Goal: Task Accomplishment & Management: Use online tool/utility

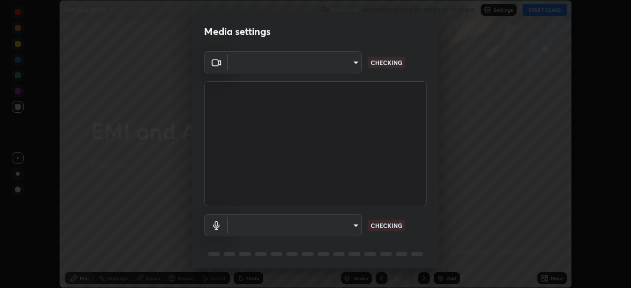
scroll to position [288, 631]
click at [324, 225] on body "Erase all EMI and AC 23 Recording WAS SCHEDULED TO START AT 11:10 AM Settings S…" at bounding box center [315, 144] width 631 height 288
type input "6d46a3bbb121808cbb74c832f71dfccd0f2f4db2e0a8dcefa18edd627fde2ff4"
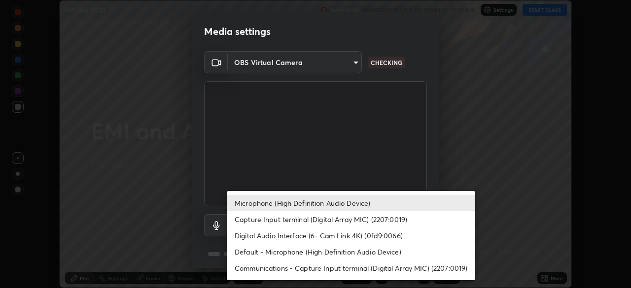
click at [344, 247] on li "Default - Microphone (High Definition Audio Device)" at bounding box center [351, 252] width 248 height 16
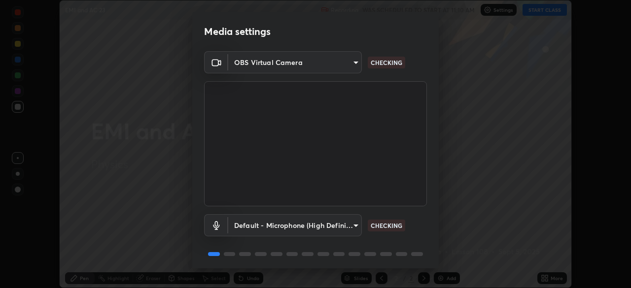
click at [328, 218] on body "Erase all EMI and AC 23 Recording WAS SCHEDULED TO START AT 11:10 AM Settings S…" at bounding box center [315, 144] width 631 height 288
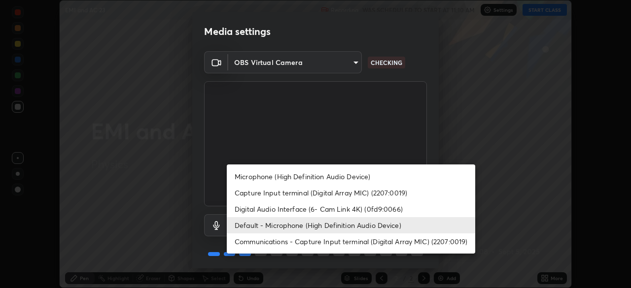
click at [328, 174] on li "Microphone (High Definition Audio Device)" at bounding box center [351, 177] width 248 height 16
type input "542551534069d815422f2d39fde6cbae80a89d9e5025ba2982a8294de1300f8f"
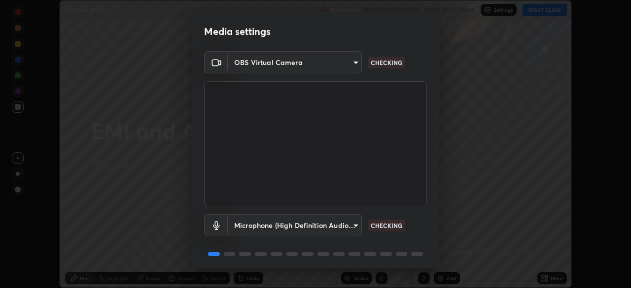
scroll to position [35, 0]
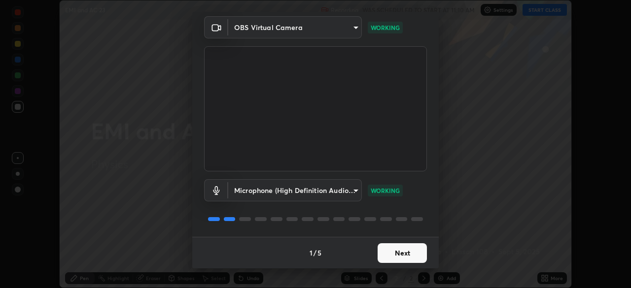
click at [410, 252] on button "Next" at bounding box center [402, 254] width 49 height 20
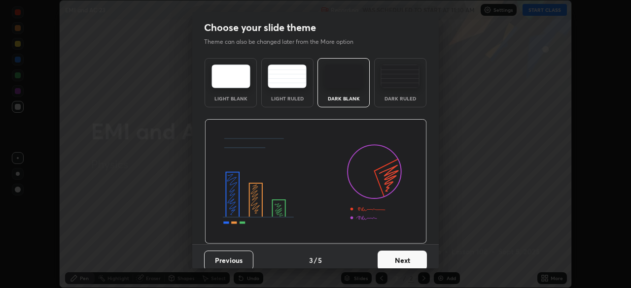
click at [415, 254] on button "Next" at bounding box center [402, 261] width 49 height 20
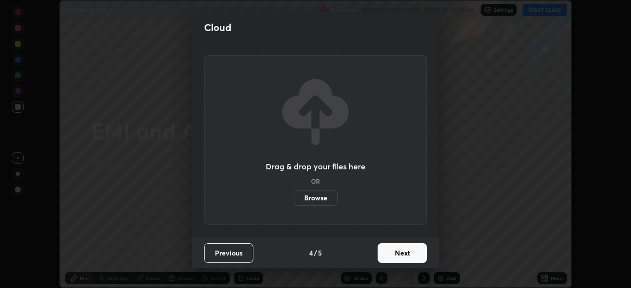
click at [417, 253] on button "Next" at bounding box center [402, 254] width 49 height 20
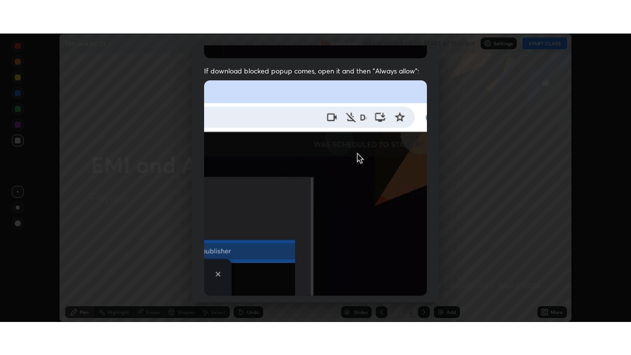
scroll to position [236, 0]
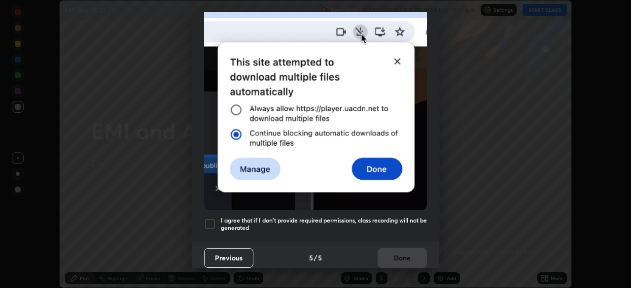
click at [384, 226] on h5 "I agree that if I don't provide required permissions, class recording will not …" at bounding box center [324, 224] width 206 height 15
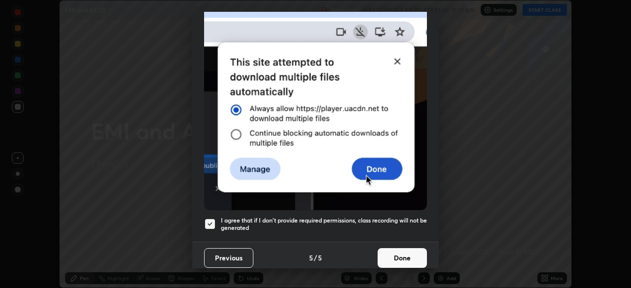
click at [416, 252] on button "Done" at bounding box center [402, 258] width 49 height 20
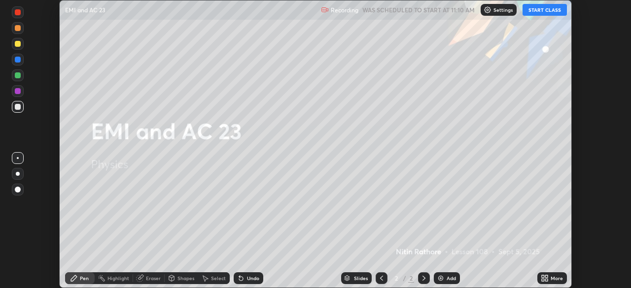
click at [547, 279] on icon at bounding box center [545, 279] width 8 height 8
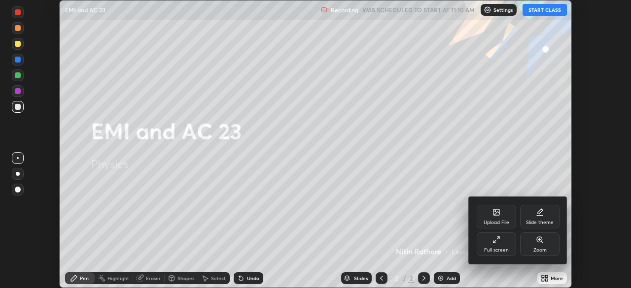
click at [494, 242] on icon at bounding box center [494, 242] width 2 height 2
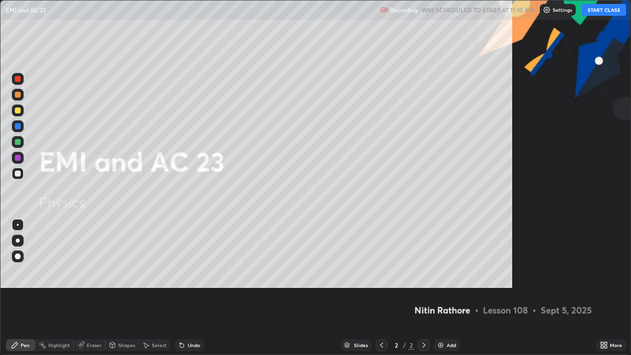
scroll to position [355, 631]
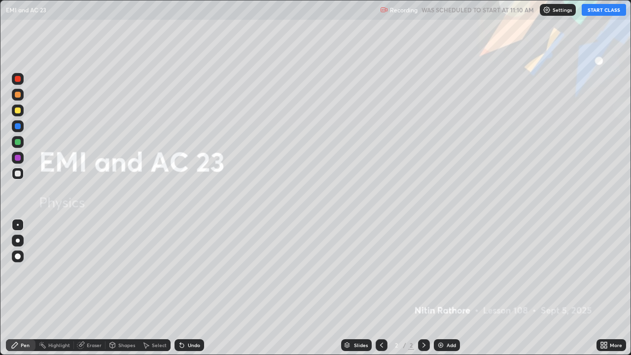
click at [602, 11] on button "START CLASS" at bounding box center [604, 10] width 44 height 12
click at [450, 288] on div "Add" at bounding box center [447, 345] width 26 height 12
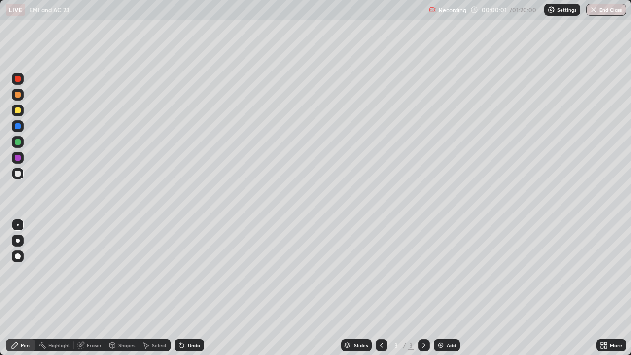
click at [18, 241] on div at bounding box center [18, 241] width 4 height 4
click at [188, 288] on div "Undo" at bounding box center [194, 345] width 12 height 5
click at [131, 288] on div "Shapes" at bounding box center [126, 345] width 17 height 5
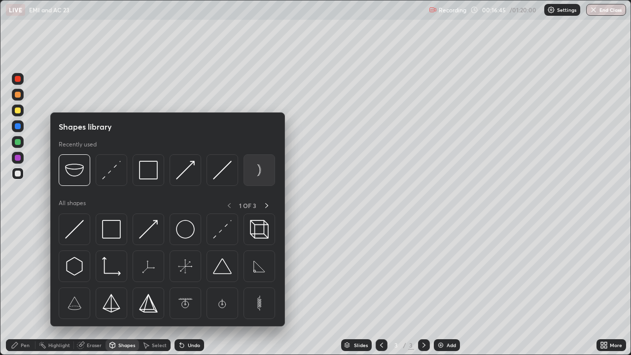
click at [261, 172] on img at bounding box center [259, 170] width 19 height 19
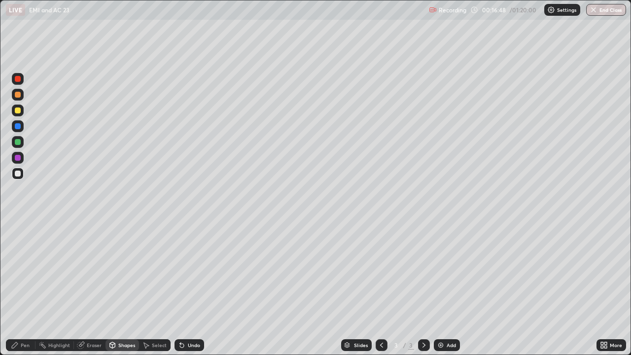
click at [125, 288] on div "Shapes" at bounding box center [122, 345] width 34 height 12
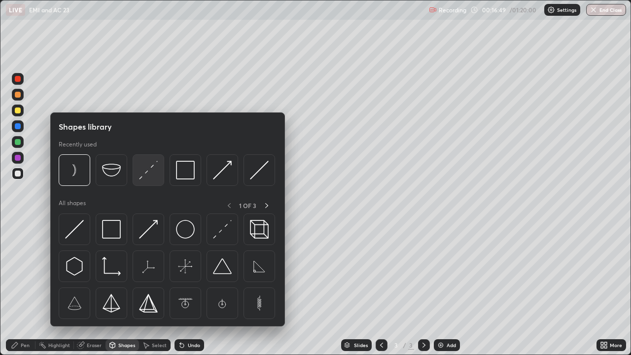
click at [149, 174] on img at bounding box center [148, 170] width 19 height 19
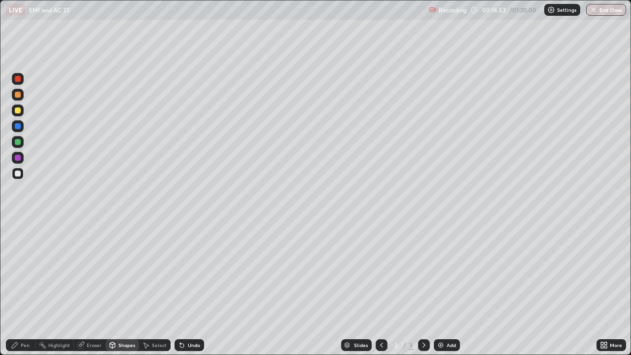
click at [121, 288] on div "Shapes" at bounding box center [126, 345] width 17 height 5
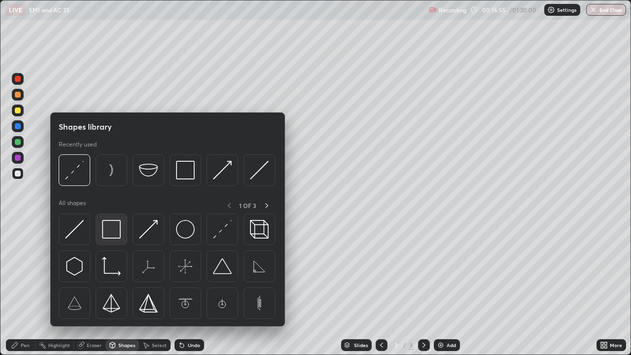
click at [112, 233] on img at bounding box center [111, 229] width 19 height 19
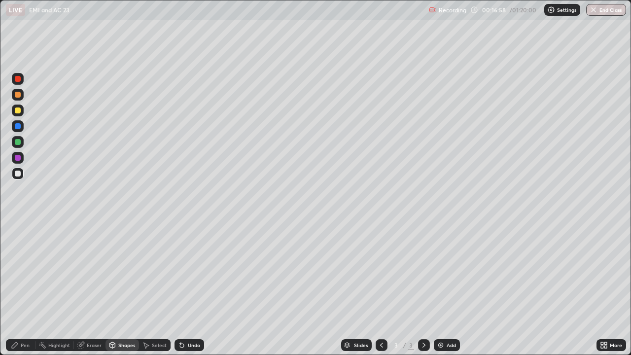
click at [188, 288] on div "Undo" at bounding box center [194, 345] width 12 height 5
click at [123, 288] on div "Shapes" at bounding box center [126, 345] width 17 height 5
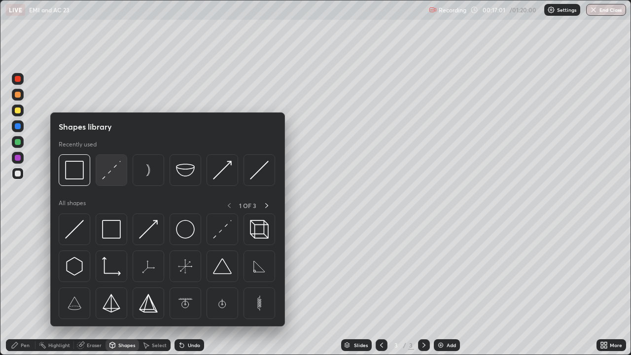
click at [121, 173] on div at bounding box center [112, 170] width 32 height 32
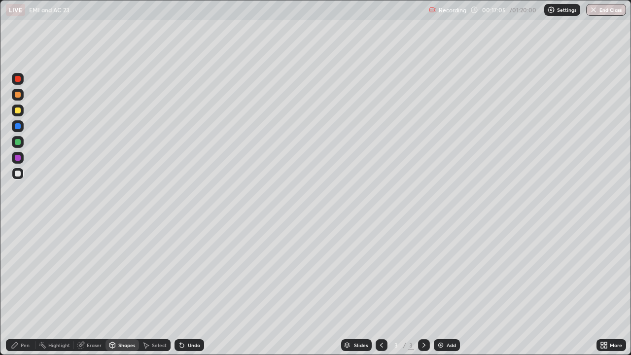
click at [23, 288] on div "Pen" at bounding box center [21, 345] width 30 height 12
click at [17, 111] on div at bounding box center [18, 110] width 6 height 6
click at [120, 288] on div "Shapes" at bounding box center [126, 345] width 17 height 5
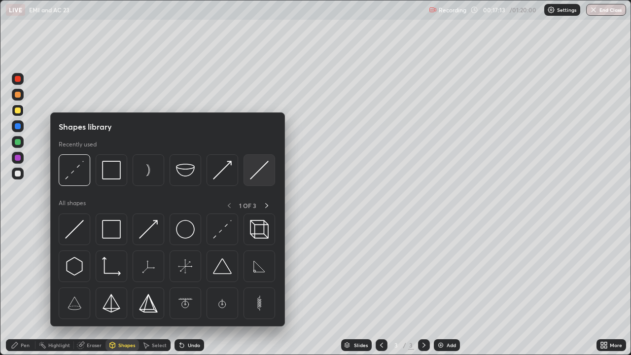
click at [259, 175] on img at bounding box center [259, 170] width 19 height 19
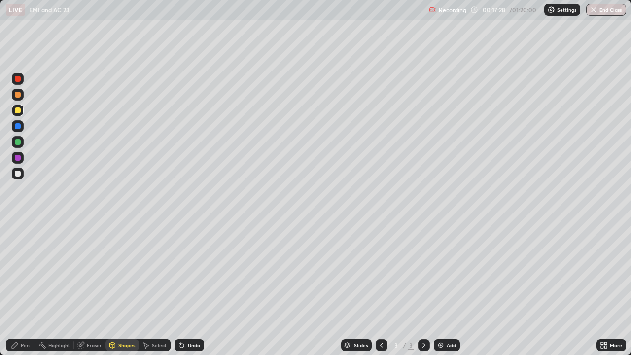
click at [16, 288] on icon at bounding box center [15, 345] width 6 height 6
click at [104, 288] on div "Eraser" at bounding box center [90, 345] width 32 height 12
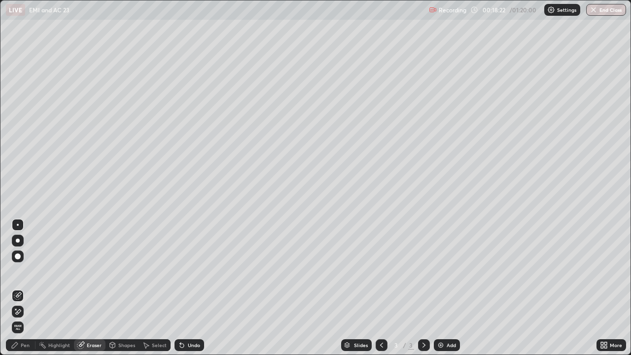
click at [18, 288] on icon at bounding box center [18, 311] width 5 height 5
click at [28, 288] on div "Pen" at bounding box center [25, 345] width 9 height 5
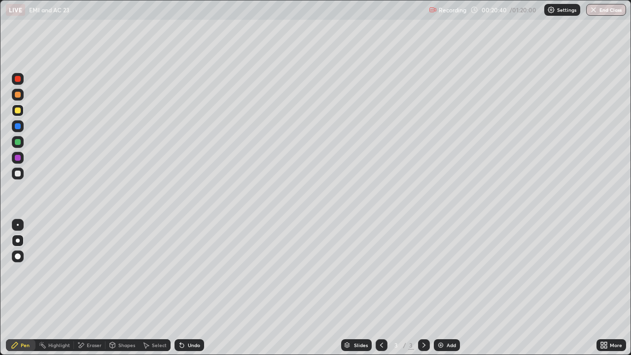
click at [125, 288] on div "Shapes" at bounding box center [126, 345] width 17 height 5
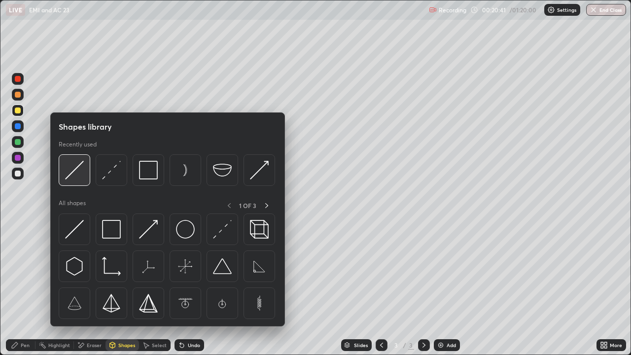
click at [80, 175] on img at bounding box center [74, 170] width 19 height 19
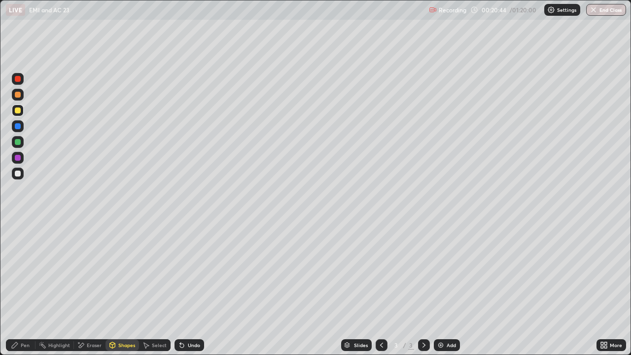
click at [193, 288] on div "Undo" at bounding box center [194, 345] width 12 height 5
click at [126, 288] on div "Shapes" at bounding box center [126, 345] width 17 height 5
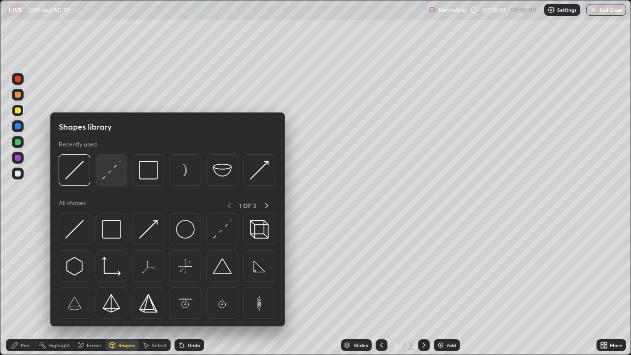
click at [108, 177] on img at bounding box center [111, 170] width 19 height 19
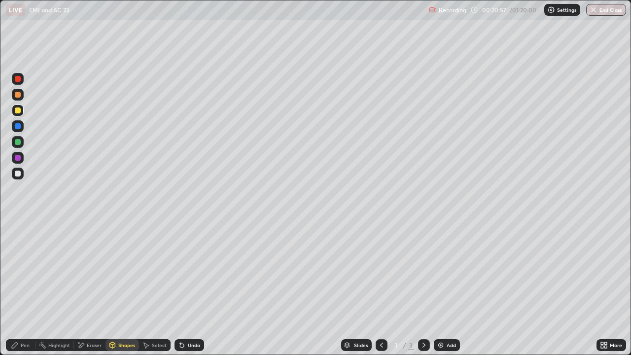
click at [11, 288] on icon at bounding box center [15, 345] width 8 height 8
click at [16, 141] on div at bounding box center [18, 142] width 6 height 6
click at [19, 175] on div at bounding box center [18, 174] width 6 height 6
click at [126, 288] on div "Shapes" at bounding box center [122, 345] width 34 height 12
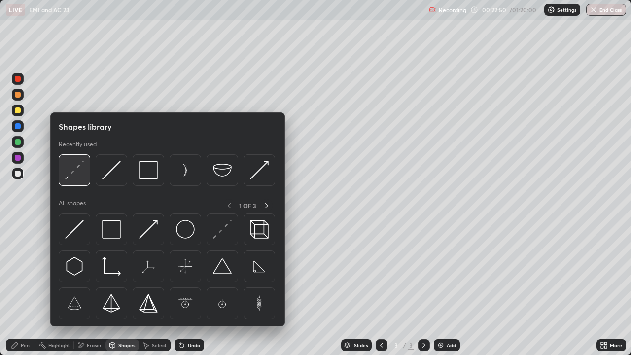
click at [87, 174] on div at bounding box center [75, 170] width 32 height 32
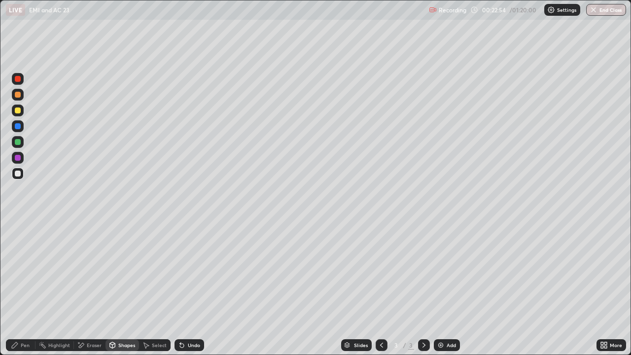
click at [20, 288] on div "Pen" at bounding box center [21, 345] width 30 height 12
click at [17, 111] on div at bounding box center [18, 110] width 6 height 6
click at [15, 97] on div at bounding box center [18, 95] width 12 height 12
click at [90, 288] on div "Eraser" at bounding box center [94, 345] width 15 height 5
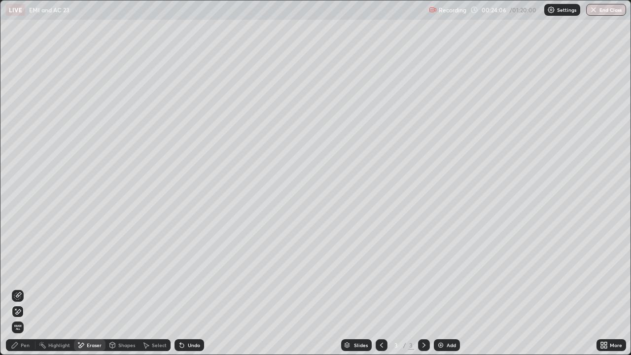
click at [17, 288] on icon at bounding box center [18, 296] width 8 height 8
click at [22, 288] on div "Pen" at bounding box center [25, 345] width 9 height 5
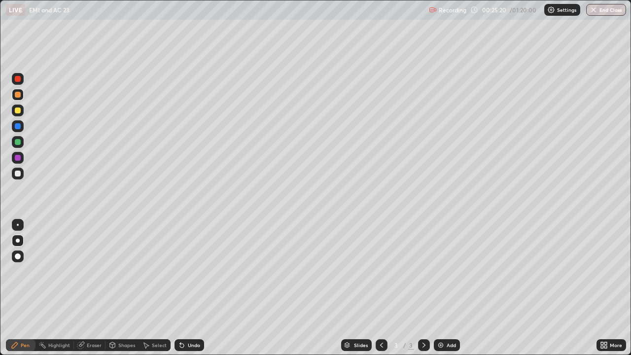
click at [18, 174] on div at bounding box center [18, 174] width 6 height 6
click at [442, 288] on img at bounding box center [441, 345] width 8 height 8
click at [129, 288] on div "Shapes" at bounding box center [126, 345] width 17 height 5
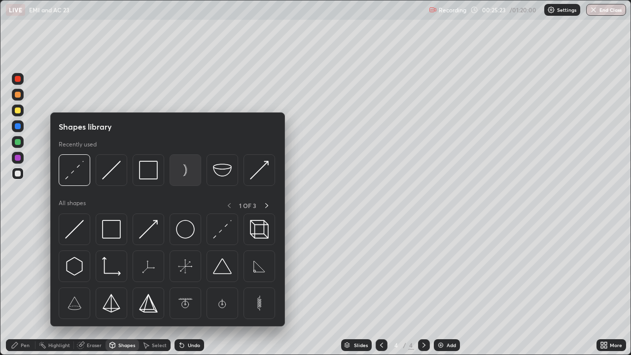
click at [187, 173] on img at bounding box center [185, 170] width 19 height 19
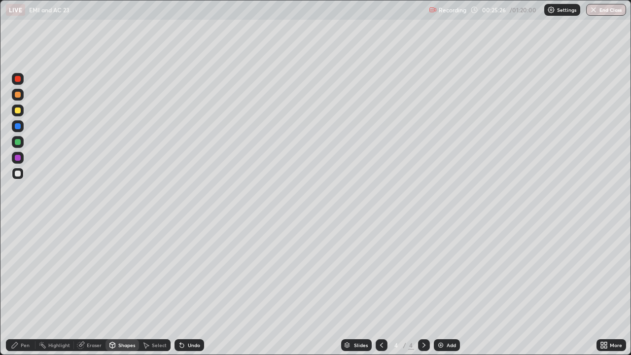
click at [126, 288] on div "Shapes" at bounding box center [126, 345] width 17 height 5
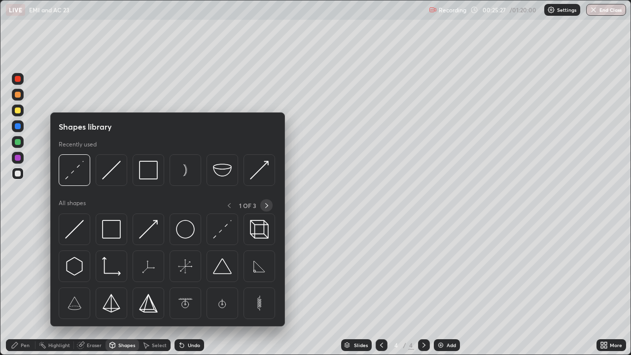
click at [265, 204] on icon at bounding box center [267, 206] width 8 height 8
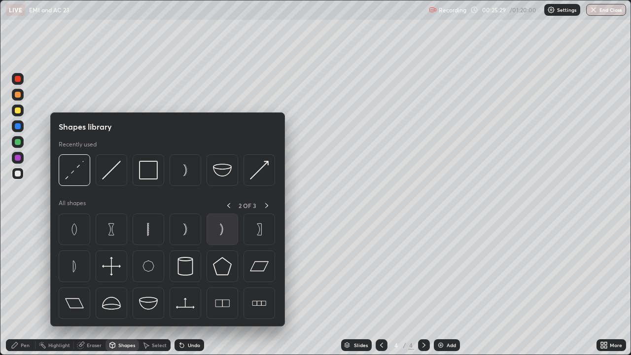
click at [221, 230] on img at bounding box center [222, 229] width 19 height 19
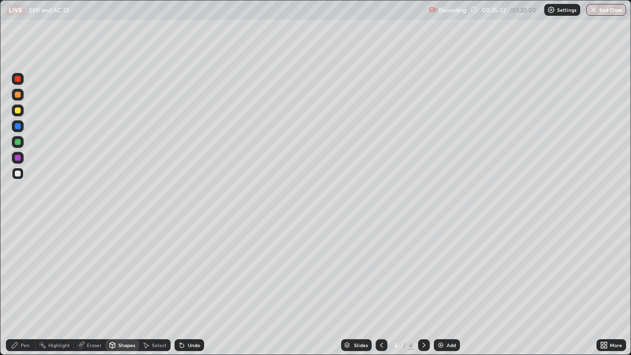
click at [116, 288] on div "Shapes" at bounding box center [122, 345] width 34 height 12
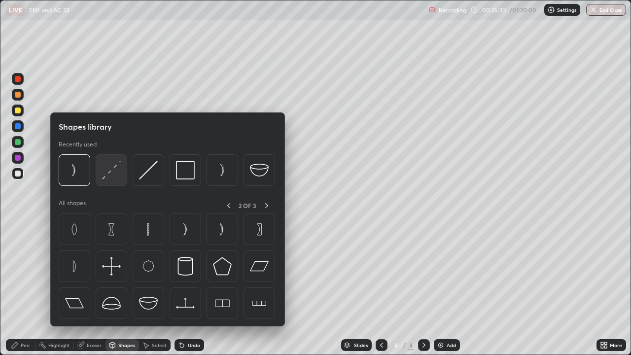
click at [117, 175] on img at bounding box center [111, 170] width 19 height 19
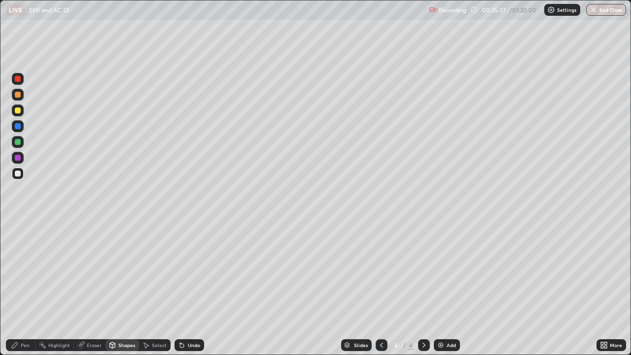
click at [23, 288] on div "Pen" at bounding box center [21, 345] width 30 height 12
click at [119, 288] on div "Shapes" at bounding box center [126, 345] width 17 height 5
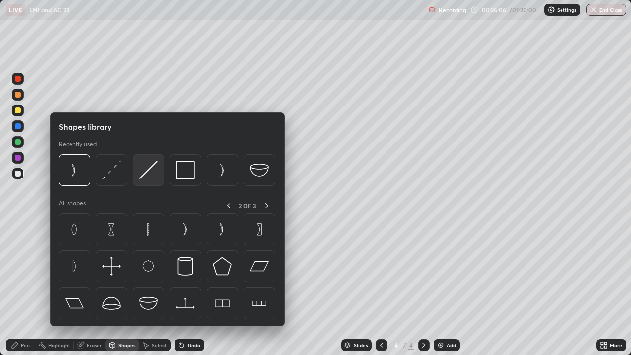
click at [149, 172] on img at bounding box center [148, 170] width 19 height 19
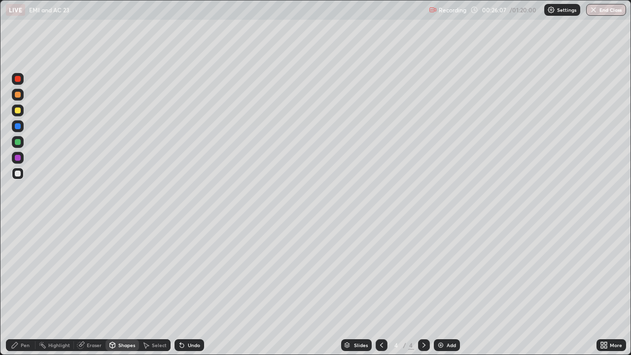
click at [20, 111] on div at bounding box center [18, 110] width 6 height 6
click at [126, 288] on div "Shapes" at bounding box center [126, 345] width 17 height 5
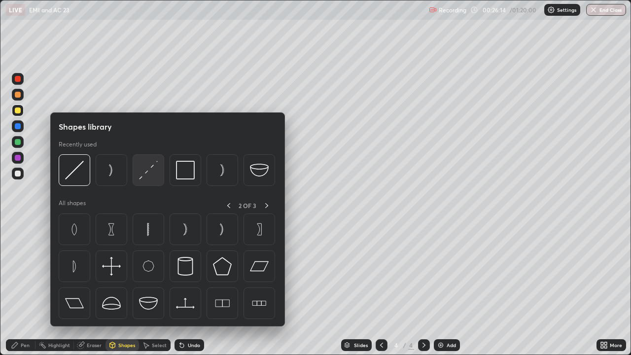
click at [153, 176] on img at bounding box center [148, 170] width 19 height 19
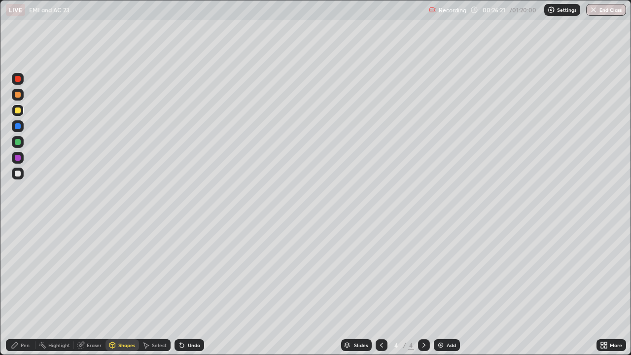
click at [29, 288] on div "Pen" at bounding box center [25, 345] width 9 height 5
click at [18, 177] on div at bounding box center [18, 174] width 12 height 12
click at [122, 288] on div "Shapes" at bounding box center [126, 345] width 17 height 5
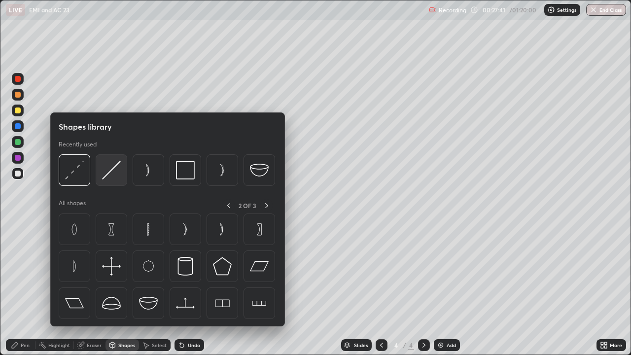
click at [117, 170] on img at bounding box center [111, 170] width 19 height 19
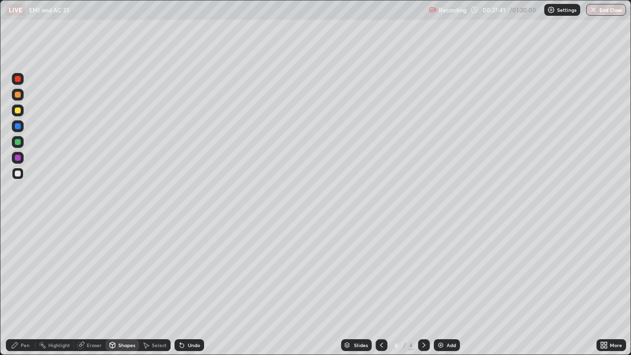
click at [19, 96] on div at bounding box center [18, 95] width 6 height 6
click at [20, 288] on div "Pen" at bounding box center [21, 345] width 30 height 12
click at [88, 288] on div "Eraser" at bounding box center [94, 345] width 15 height 5
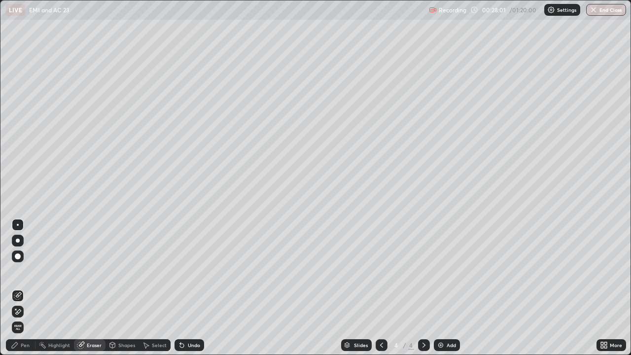
click at [17, 288] on icon at bounding box center [15, 345] width 6 height 6
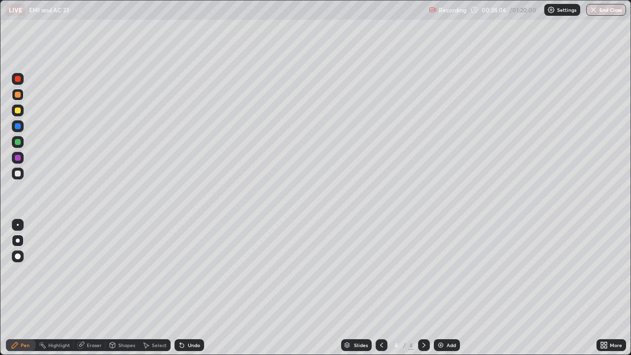
click at [19, 171] on div at bounding box center [18, 174] width 6 height 6
click at [188, 288] on div "Undo" at bounding box center [194, 345] width 12 height 5
click at [448, 288] on div "Add" at bounding box center [451, 345] width 9 height 5
click at [121, 288] on div "Shapes" at bounding box center [126, 345] width 17 height 5
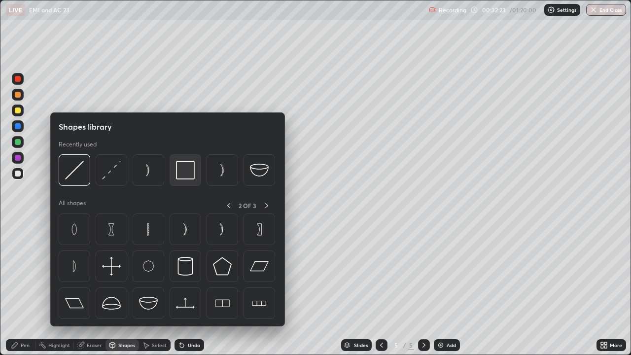
click at [183, 169] on img at bounding box center [185, 170] width 19 height 19
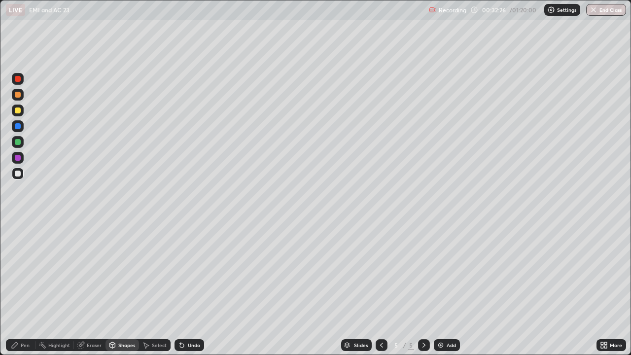
click at [23, 288] on div "Pen" at bounding box center [25, 345] width 9 height 5
click at [87, 288] on div "Eraser" at bounding box center [94, 345] width 15 height 5
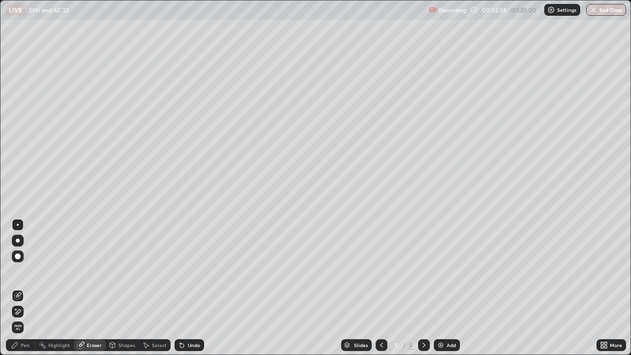
click at [17, 288] on div "Pen" at bounding box center [21, 345] width 30 height 12
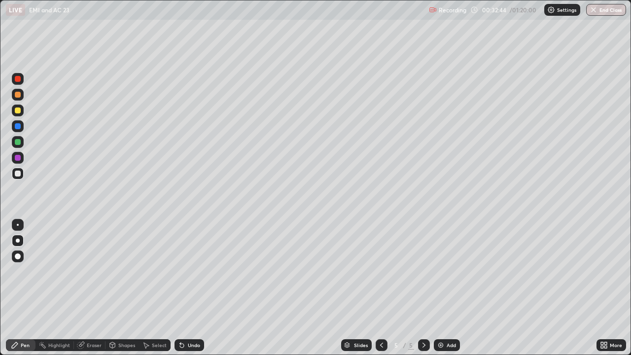
click at [121, 288] on div "Shapes" at bounding box center [122, 345] width 34 height 12
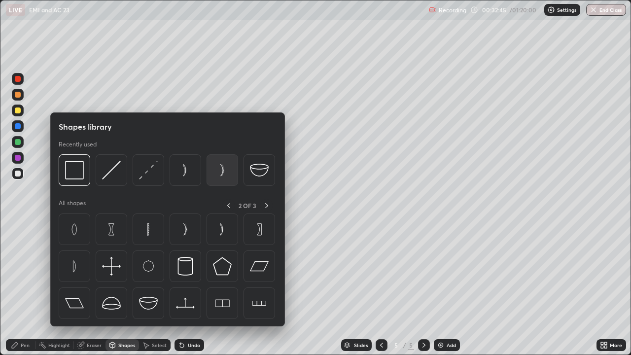
click at [222, 172] on img at bounding box center [222, 170] width 19 height 19
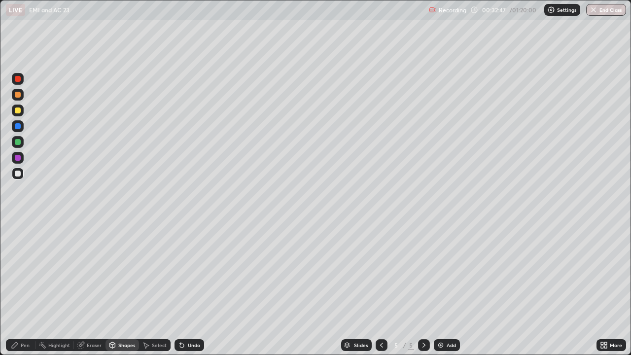
click at [121, 288] on div "Shapes" at bounding box center [122, 345] width 34 height 12
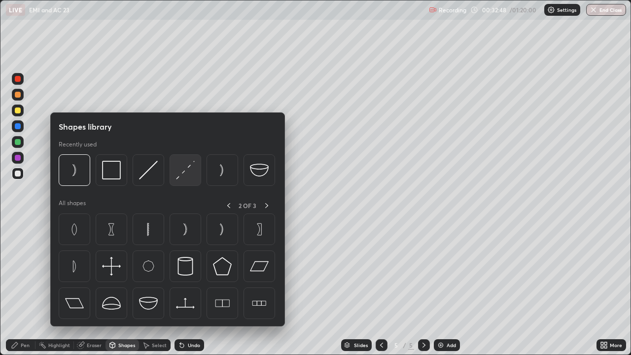
click at [187, 174] on img at bounding box center [185, 170] width 19 height 19
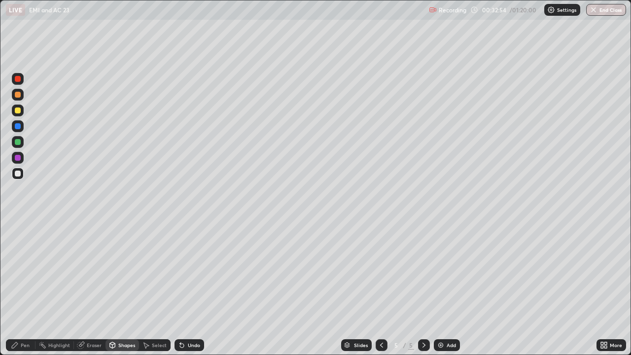
click at [124, 288] on div "Shapes" at bounding box center [126, 345] width 17 height 5
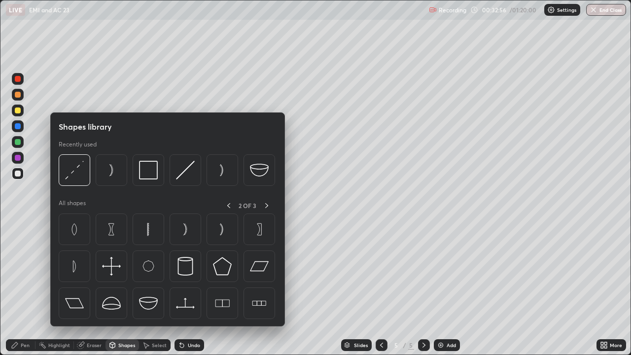
click at [23, 288] on div "Pen" at bounding box center [25, 345] width 9 height 5
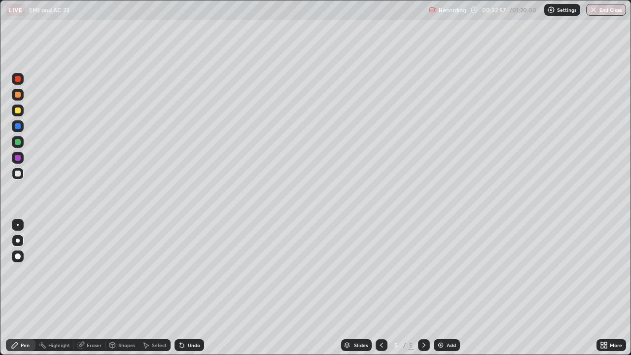
click at [25, 288] on div "Pen" at bounding box center [25, 345] width 9 height 5
click at [18, 142] on div at bounding box center [18, 142] width 6 height 6
click at [124, 288] on div "Shapes" at bounding box center [126, 345] width 17 height 5
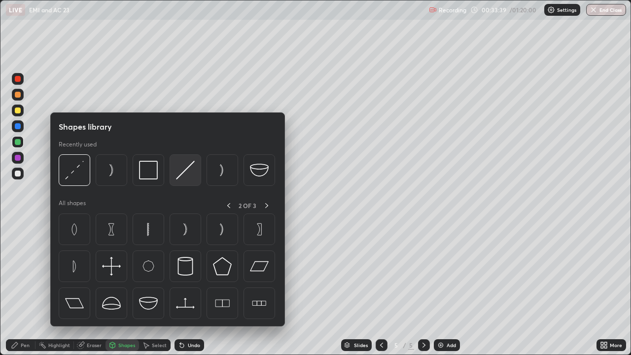
click at [186, 173] on img at bounding box center [185, 170] width 19 height 19
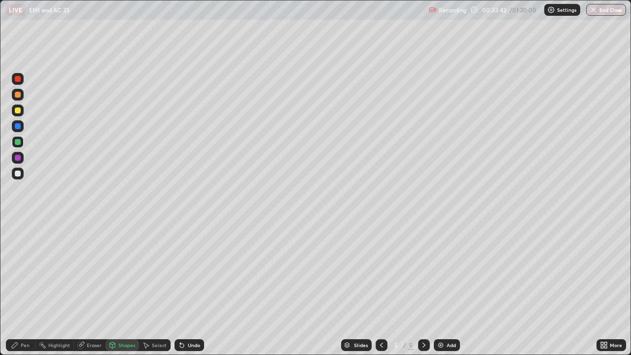
click at [20, 288] on div "Pen" at bounding box center [21, 345] width 30 height 12
click at [17, 178] on div at bounding box center [18, 174] width 12 height 12
click at [183, 288] on icon at bounding box center [182, 345] width 8 height 8
click at [188, 288] on div "Undo" at bounding box center [194, 345] width 12 height 5
click at [128, 288] on div "Shapes" at bounding box center [126, 345] width 17 height 5
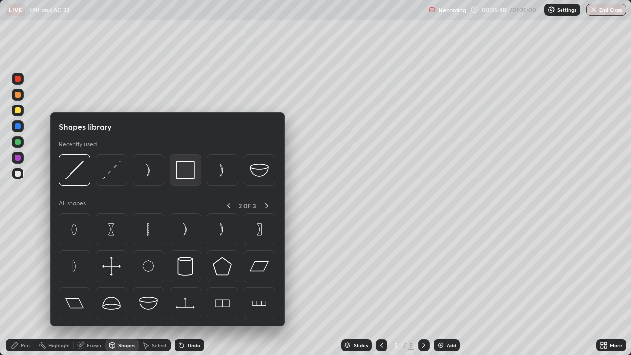
click at [188, 169] on img at bounding box center [185, 170] width 19 height 19
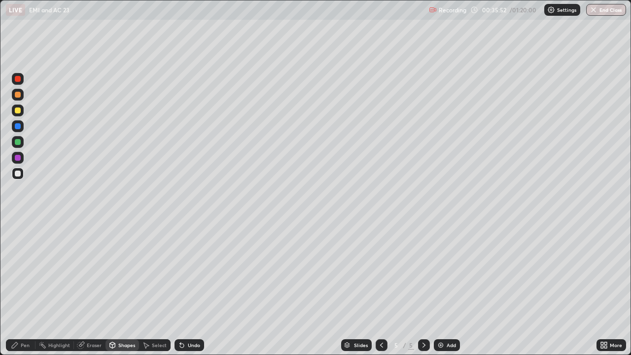
click at [26, 288] on div "Pen" at bounding box center [21, 345] width 30 height 12
click at [98, 288] on div "Eraser" at bounding box center [90, 345] width 32 height 12
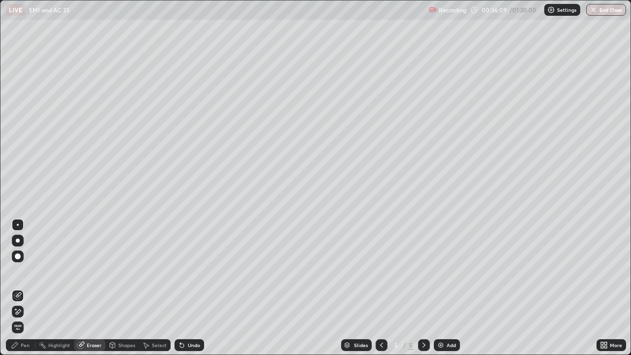
click at [22, 288] on div at bounding box center [18, 312] width 12 height 16
click at [23, 288] on div "Pen" at bounding box center [25, 345] width 9 height 5
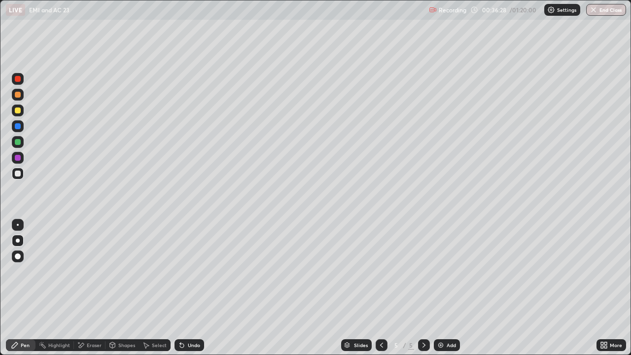
click at [187, 288] on div "Undo" at bounding box center [190, 345] width 30 height 12
click at [185, 288] on div "Undo" at bounding box center [190, 345] width 30 height 12
click at [120, 288] on div "Shapes" at bounding box center [126, 345] width 17 height 5
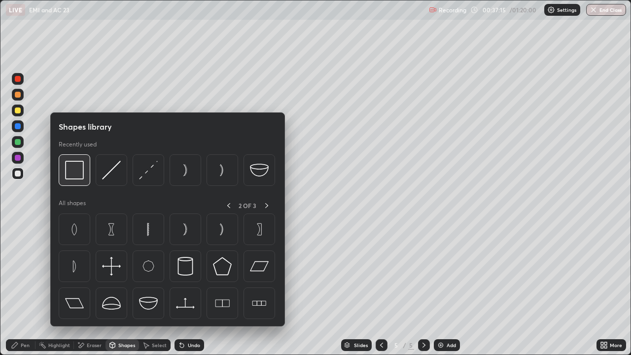
click at [78, 176] on img at bounding box center [74, 170] width 19 height 19
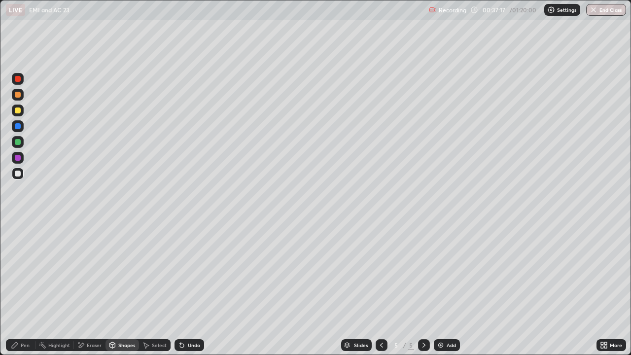
click at [20, 288] on div "Pen" at bounding box center [21, 345] width 30 height 12
click at [444, 288] on div "Add" at bounding box center [447, 345] width 26 height 12
click at [131, 288] on div "Shapes" at bounding box center [126, 345] width 17 height 5
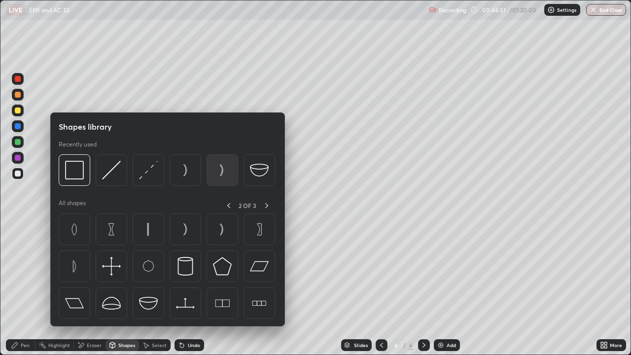
click at [223, 173] on img at bounding box center [222, 170] width 19 height 19
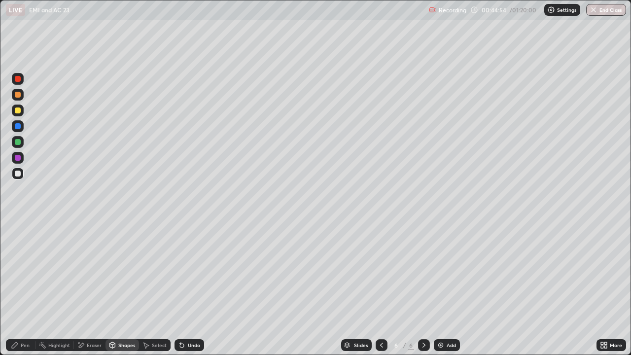
click at [160, 288] on div "Select" at bounding box center [159, 345] width 15 height 5
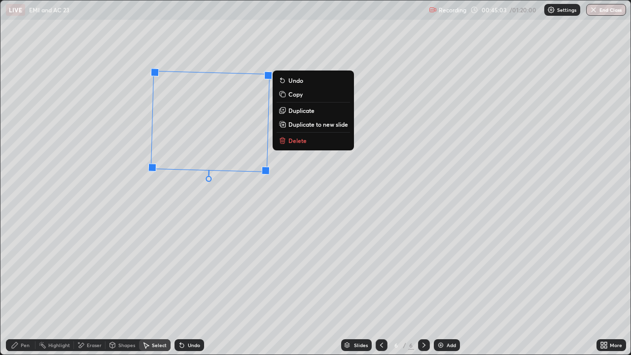
click at [110, 288] on icon at bounding box center [112, 345] width 5 height 6
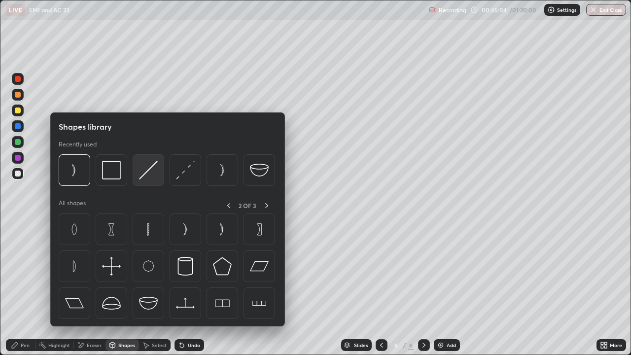
click at [151, 170] on img at bounding box center [148, 170] width 19 height 19
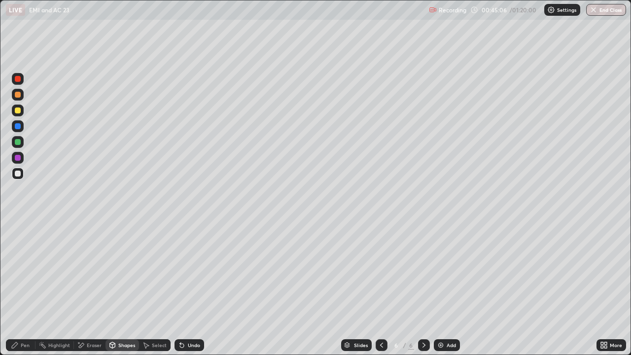
click at [18, 110] on div at bounding box center [18, 110] width 6 height 6
click at [18, 288] on icon at bounding box center [15, 345] width 8 height 8
click at [15, 173] on div at bounding box center [18, 174] width 6 height 6
click at [449, 288] on div "Add" at bounding box center [451, 345] width 9 height 5
click at [129, 288] on div "Shapes" at bounding box center [126, 345] width 17 height 5
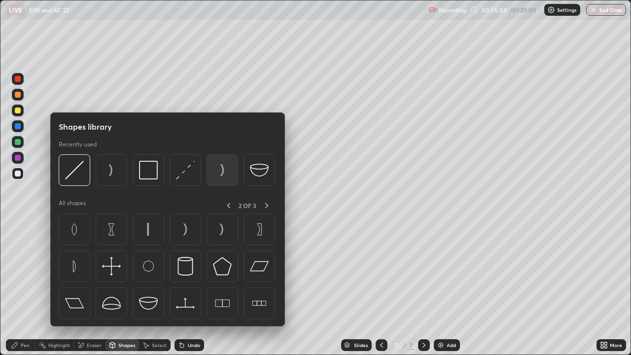
click at [220, 173] on img at bounding box center [222, 170] width 19 height 19
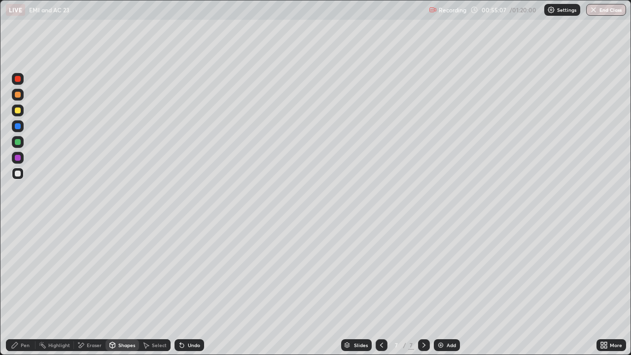
click at [111, 288] on icon at bounding box center [112, 344] width 5 height 1
click at [158, 288] on div "Select" at bounding box center [159, 345] width 15 height 5
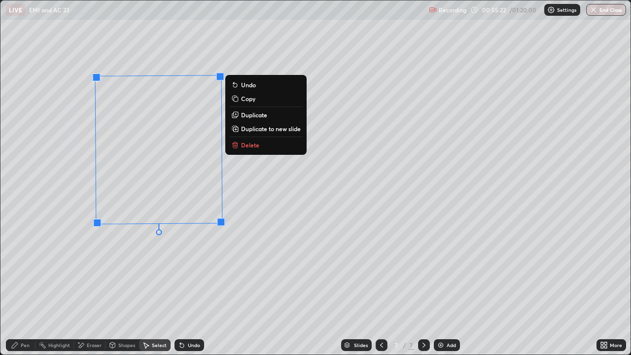
click at [113, 288] on icon at bounding box center [112, 344] width 5 height 1
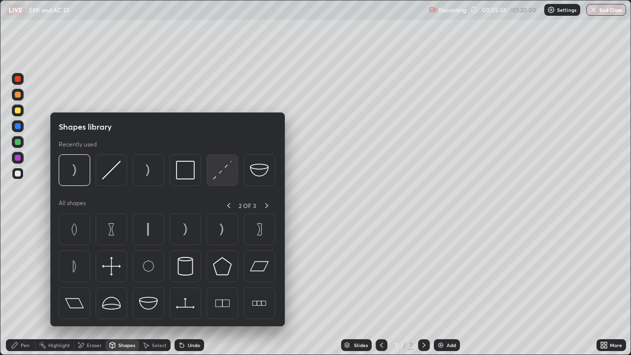
click at [222, 174] on img at bounding box center [222, 170] width 19 height 19
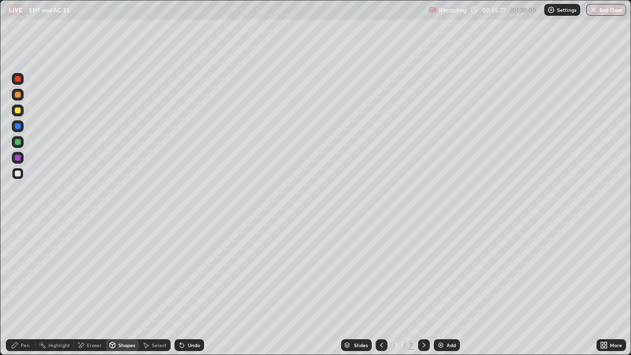
click at [129, 288] on div "Shapes" at bounding box center [126, 345] width 17 height 5
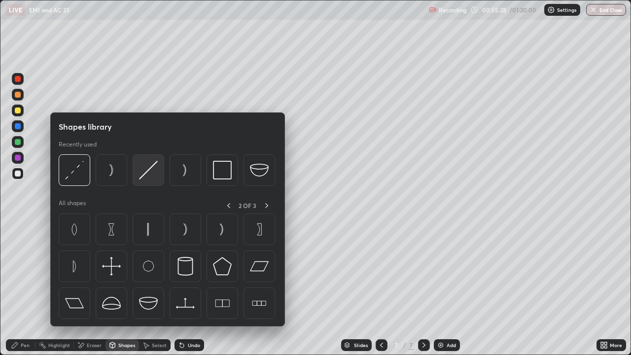
click at [154, 174] on img at bounding box center [148, 170] width 19 height 19
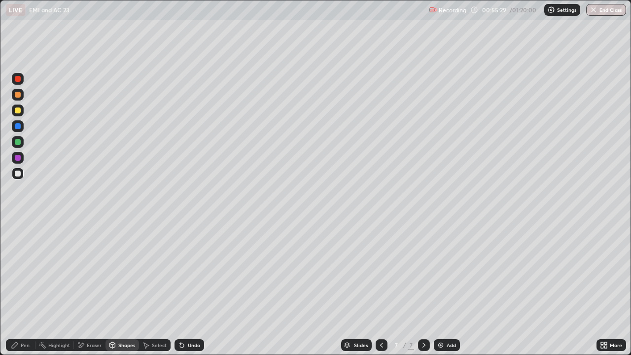
click at [18, 111] on div at bounding box center [18, 110] width 6 height 6
click at [18, 288] on icon at bounding box center [15, 345] width 8 height 8
click at [18, 174] on div at bounding box center [18, 174] width 6 height 6
click at [123, 288] on div "Shapes" at bounding box center [126, 345] width 17 height 5
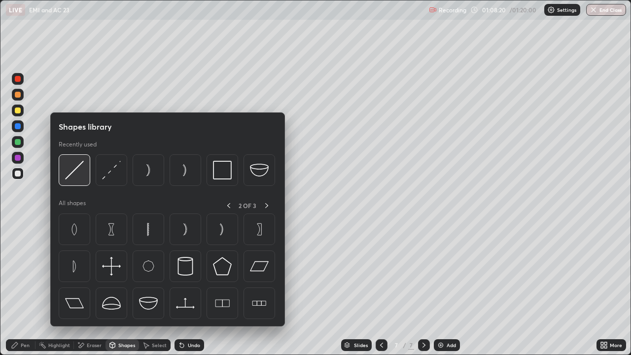
click at [83, 172] on img at bounding box center [74, 170] width 19 height 19
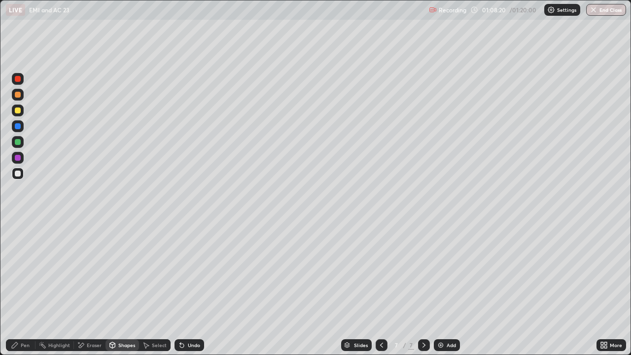
click at [18, 160] on div at bounding box center [18, 158] width 6 height 6
click at [114, 288] on icon at bounding box center [112, 345] width 5 height 6
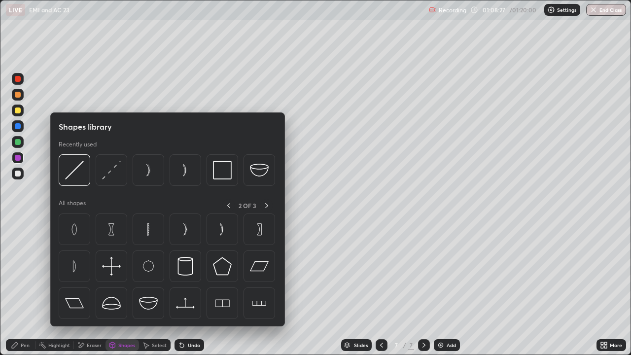
click at [18, 141] on div at bounding box center [18, 142] width 6 height 6
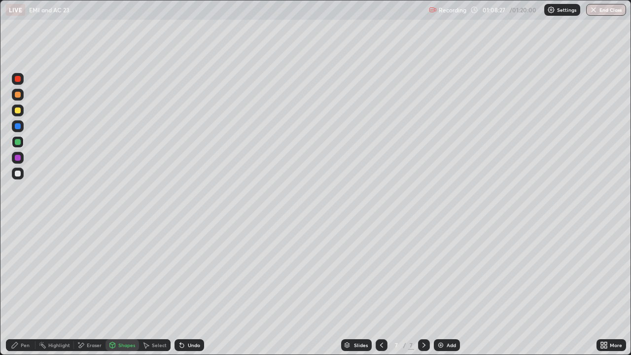
click at [122, 288] on div "Shapes" at bounding box center [122, 345] width 34 height 12
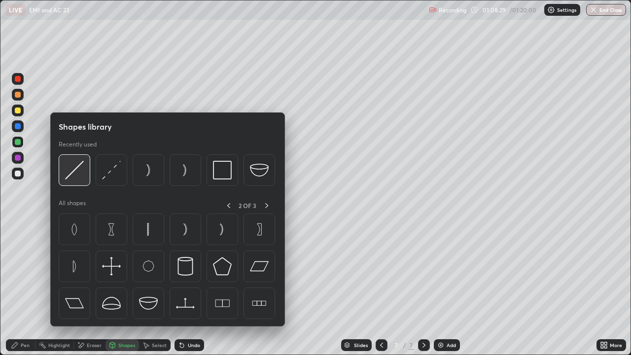
click at [79, 173] on img at bounding box center [74, 170] width 19 height 19
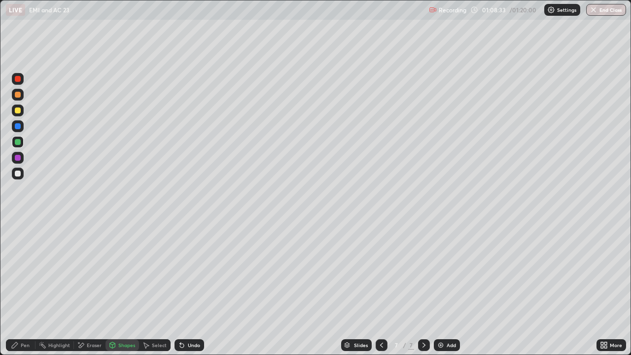
click at [15, 288] on div "Pen" at bounding box center [21, 345] width 30 height 12
click at [17, 175] on div at bounding box center [18, 174] width 6 height 6
click at [93, 288] on div "Eraser" at bounding box center [94, 345] width 15 height 5
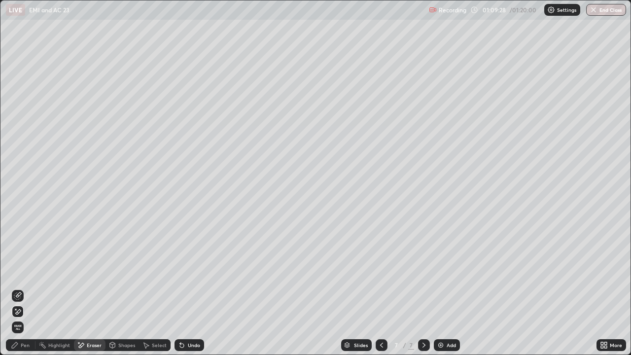
click at [32, 288] on div "Pen" at bounding box center [21, 345] width 30 height 12
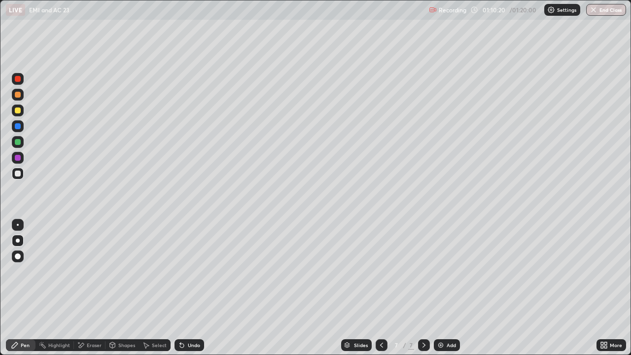
click at [441, 288] on img at bounding box center [441, 345] width 8 height 8
click at [127, 288] on div "Shapes" at bounding box center [126, 345] width 17 height 5
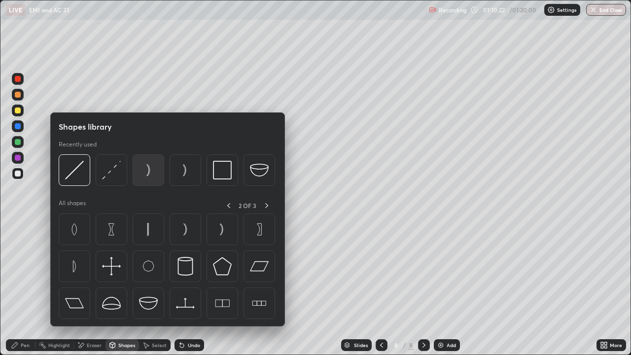
click at [151, 174] on img at bounding box center [148, 170] width 19 height 19
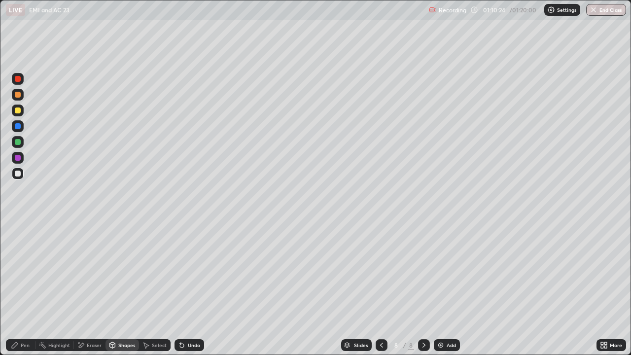
click at [127, 288] on div "Shapes" at bounding box center [126, 345] width 17 height 5
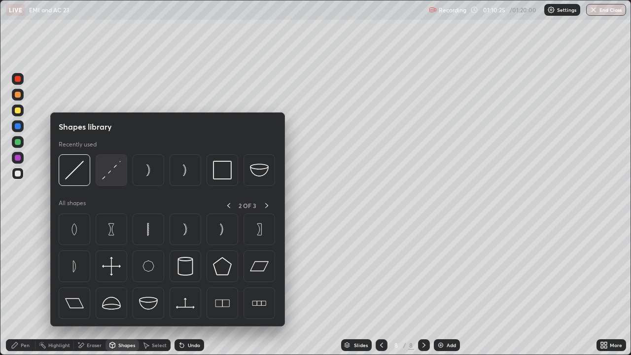
click at [113, 175] on img at bounding box center [111, 170] width 19 height 19
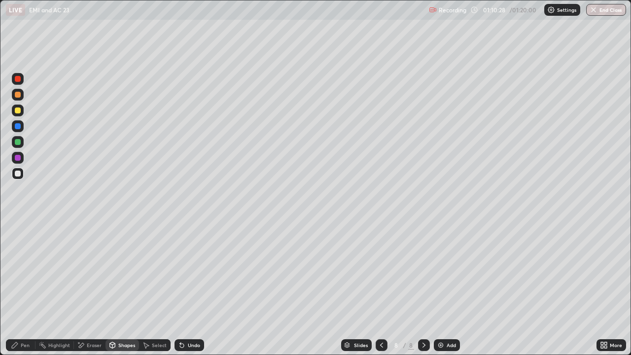
click at [24, 288] on div "Pen" at bounding box center [25, 345] width 9 height 5
click at [18, 113] on div at bounding box center [18, 110] width 6 height 6
click at [131, 288] on div "Shapes" at bounding box center [126, 345] width 17 height 5
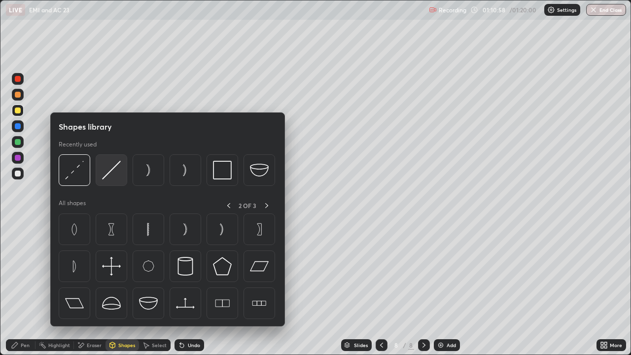
click at [115, 178] on img at bounding box center [111, 170] width 19 height 19
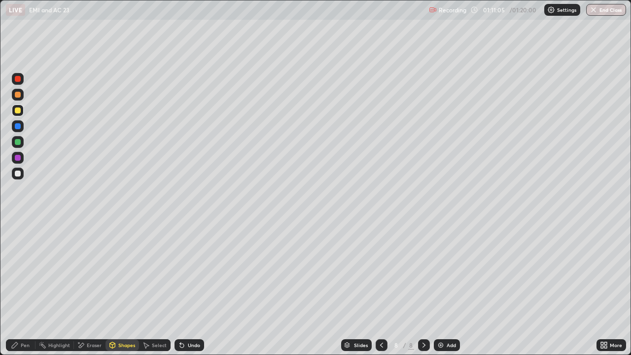
click at [25, 288] on div "Pen" at bounding box center [25, 345] width 9 height 5
click at [18, 175] on div at bounding box center [18, 174] width 6 height 6
click at [122, 288] on div "Shapes" at bounding box center [126, 345] width 17 height 5
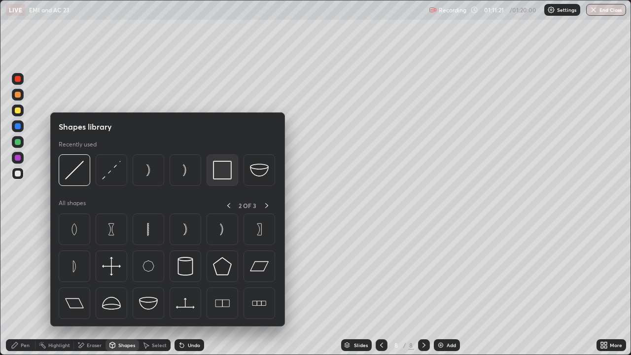
click at [229, 171] on img at bounding box center [222, 170] width 19 height 19
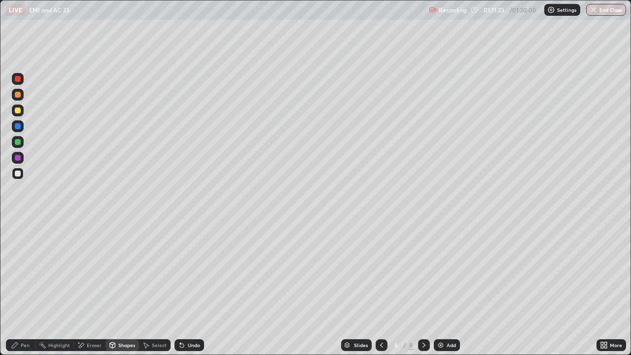
click at [197, 288] on div "Undo" at bounding box center [194, 345] width 12 height 5
click at [15, 288] on icon at bounding box center [15, 345] width 6 height 6
click at [384, 288] on div at bounding box center [382, 345] width 12 height 12
click at [423, 288] on icon at bounding box center [424, 345] width 8 height 8
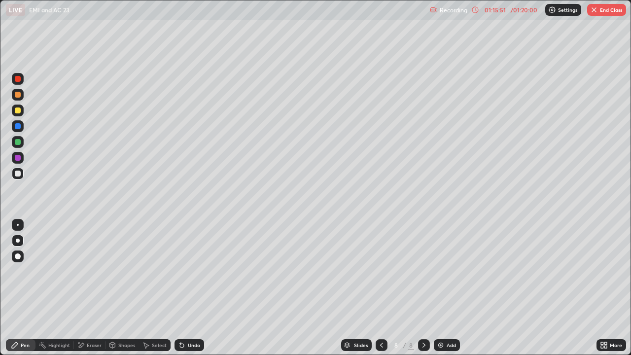
click at [597, 14] on button "End Class" at bounding box center [606, 10] width 39 height 12
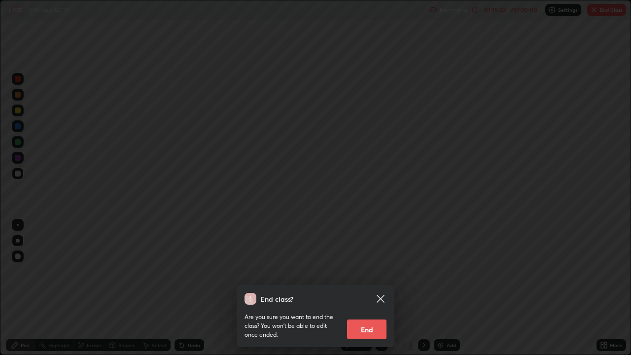
click at [363, 288] on button "End" at bounding box center [366, 329] width 39 height 20
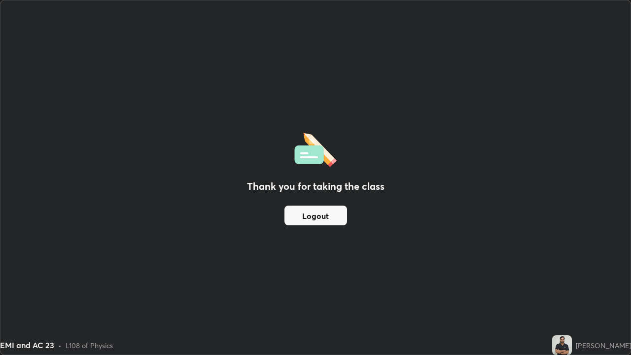
click at [332, 217] on button "Logout" at bounding box center [315, 216] width 63 height 20
